Goal: Task Accomplishment & Management: Use online tool/utility

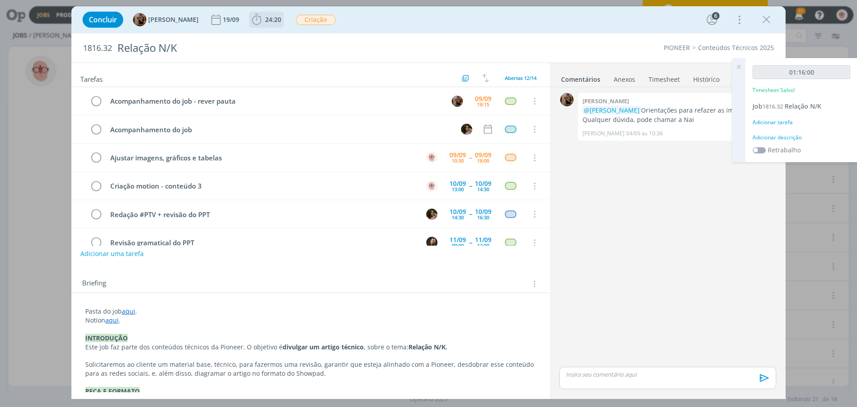
scroll to position [29, 0]
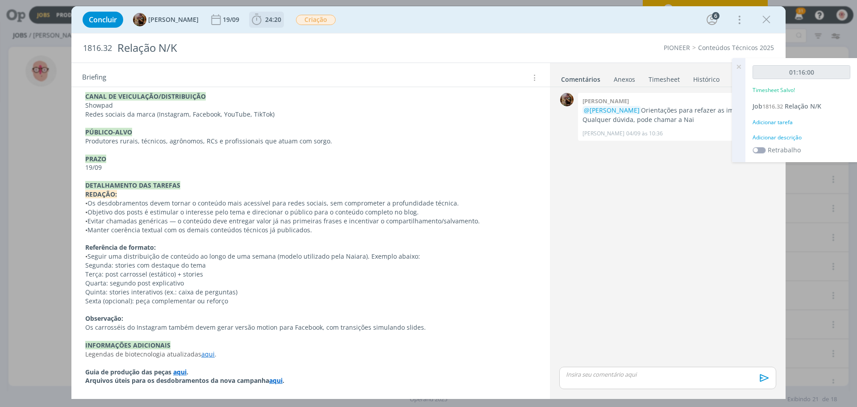
click at [263, 20] on icon "dialog" at bounding box center [256, 19] width 13 height 13
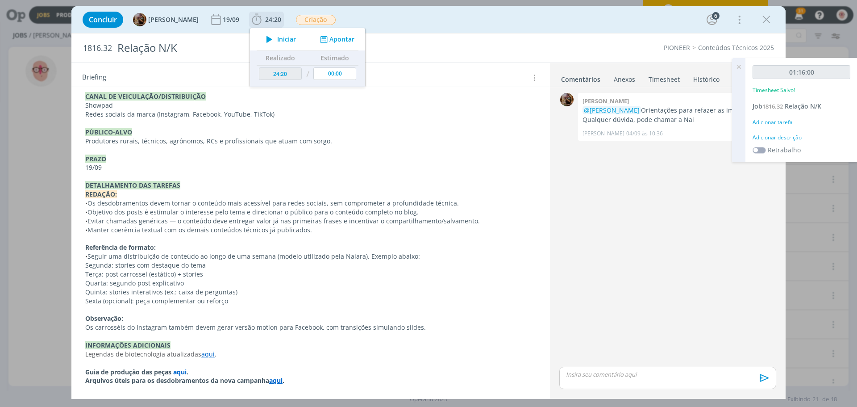
click at [276, 39] on icon "dialog" at bounding box center [270, 39] width 16 height 12
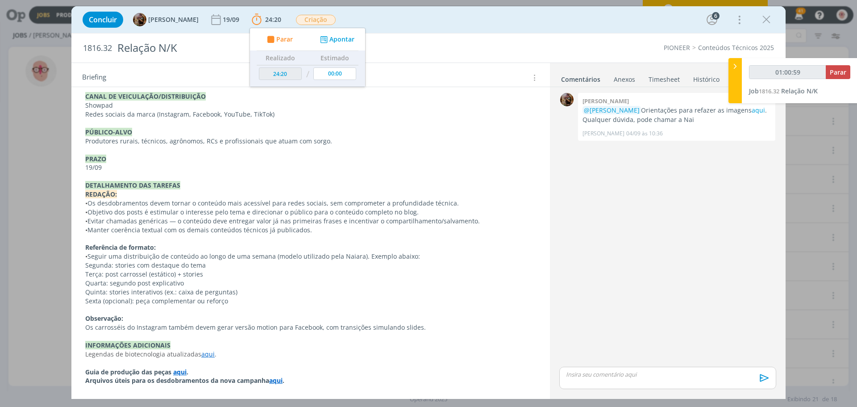
type input "01:01:00"
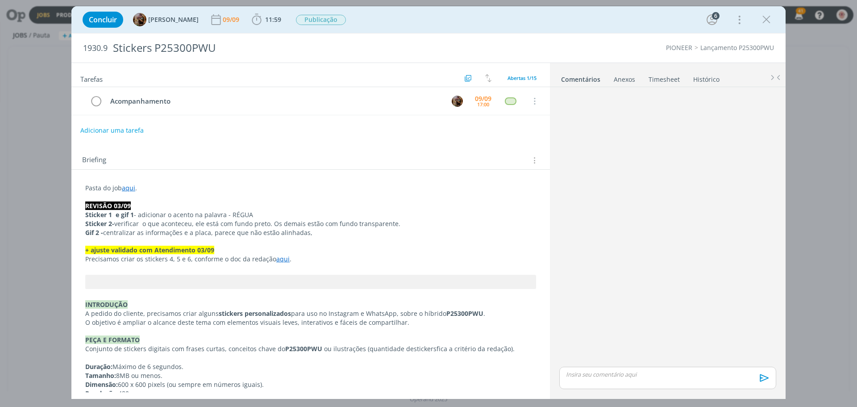
scroll to position [659, 0]
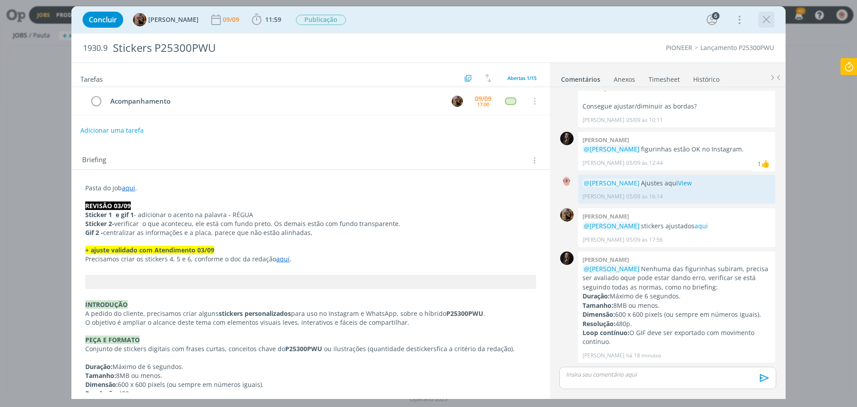
click at [771, 20] on icon "dialog" at bounding box center [766, 19] width 13 height 13
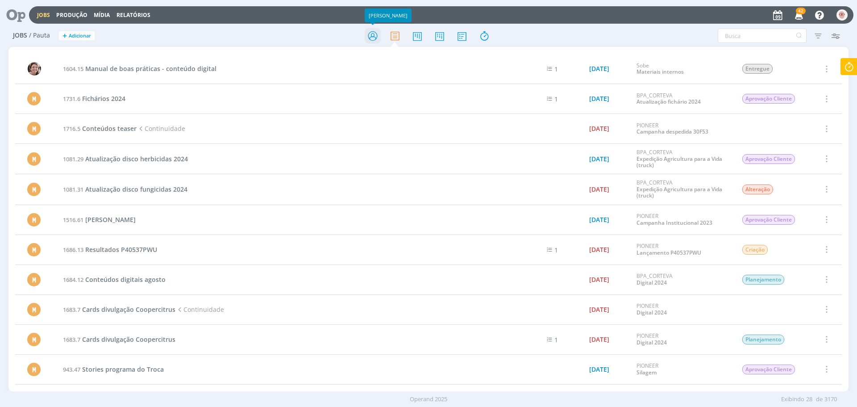
click at [376, 35] on icon at bounding box center [373, 35] width 16 height 17
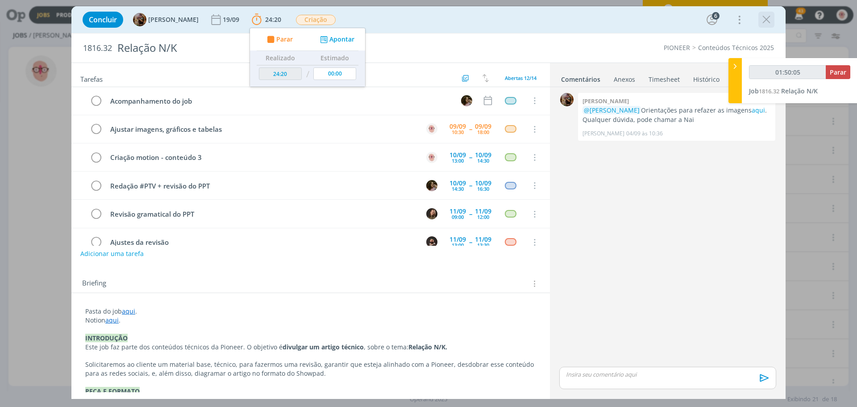
click at [766, 18] on icon "dialog" at bounding box center [766, 19] width 13 height 13
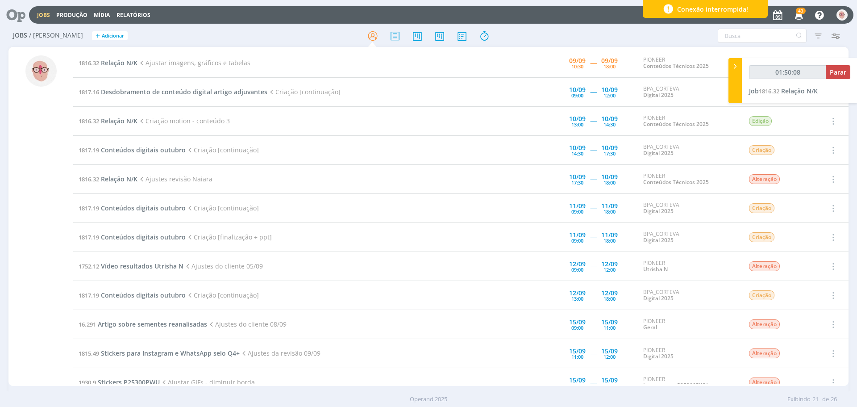
type input "01:50:09"
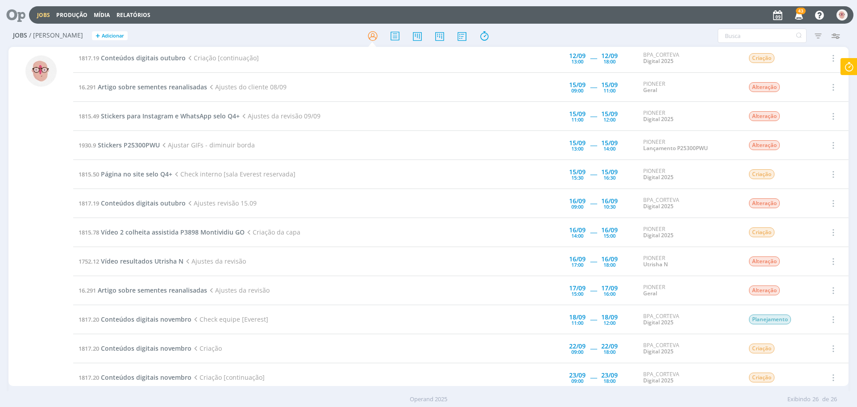
scroll to position [223, 0]
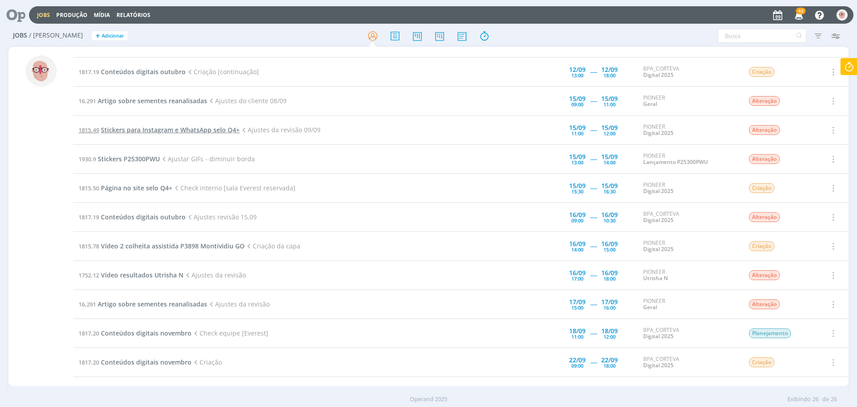
click at [181, 130] on span "Stickers para Instagram e WhatsApp selo Q4+" at bounding box center [170, 129] width 139 height 8
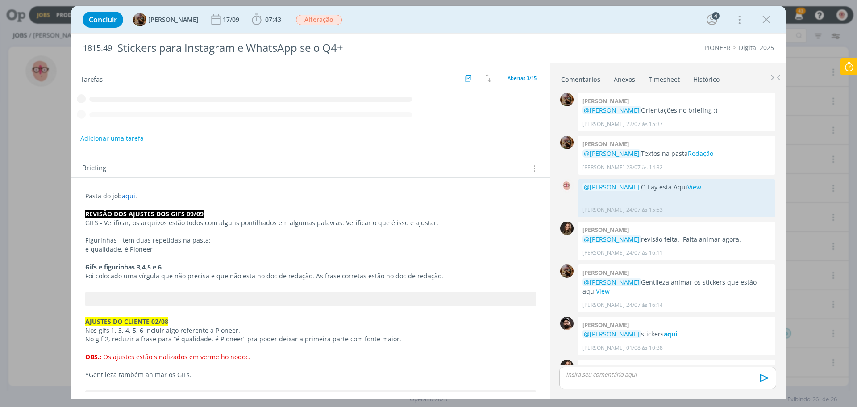
scroll to position [504, 0]
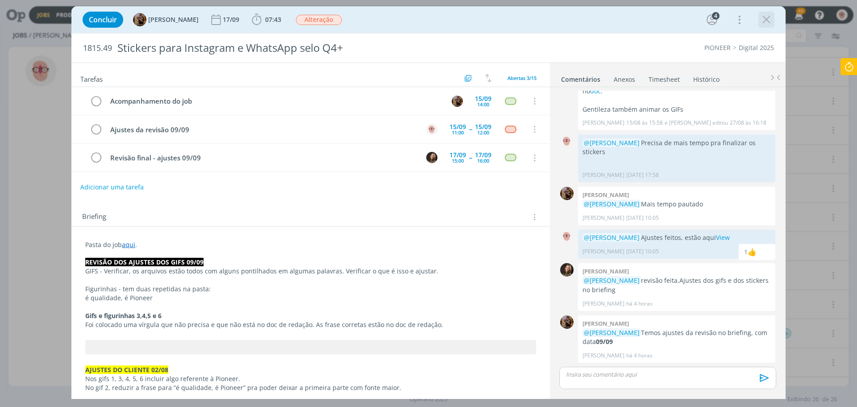
click at [762, 21] on icon "dialog" at bounding box center [766, 19] width 13 height 13
